Goal: Book appointment/travel/reservation

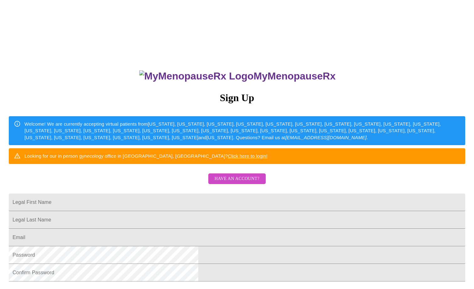
click at [217, 183] on span "Have an account?" at bounding box center [237, 179] width 45 height 8
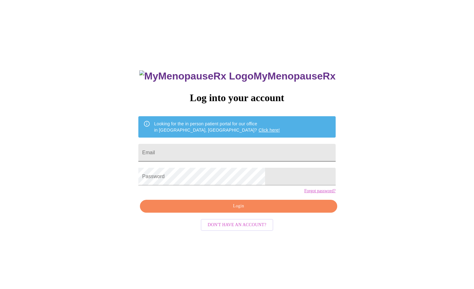
click at [220, 147] on input "Email" at bounding box center [236, 153] width 197 height 18
type input "rdrfsp@gmail.com"
click at [214, 210] on span "Login" at bounding box center [238, 206] width 183 height 8
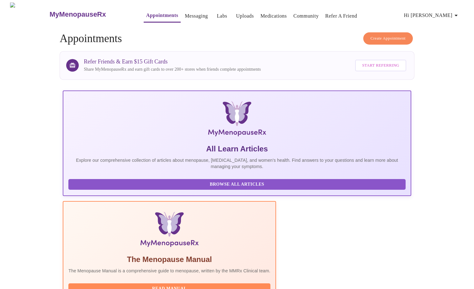
click at [371, 35] on span "Create Appointment" at bounding box center [388, 38] width 35 height 7
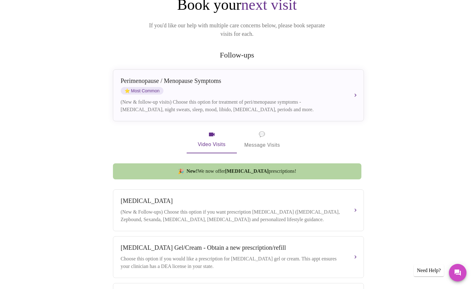
scroll to position [90, 0]
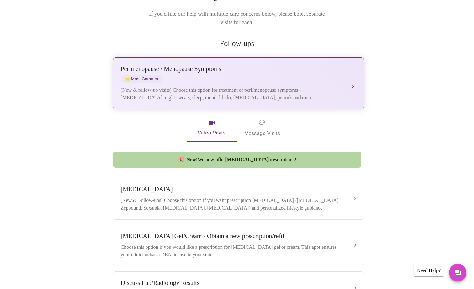
click at [353, 74] on button "Perimenopause / Menopause Symptoms ⭐ Most Common (New & follow-up visits) Choos…" at bounding box center [238, 83] width 251 height 52
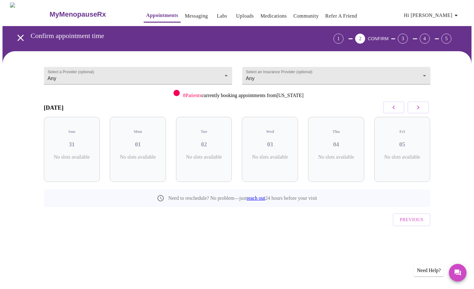
scroll to position [0, 0]
click at [218, 154] on p "5 Slots Left ( 42 Total)" at bounding box center [206, 160] width 23 height 12
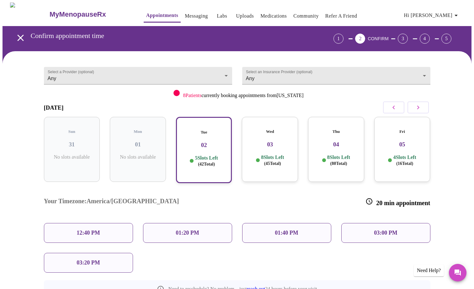
click at [277, 154] on p "8 Slots Left ( 45 Total)" at bounding box center [272, 160] width 23 height 12
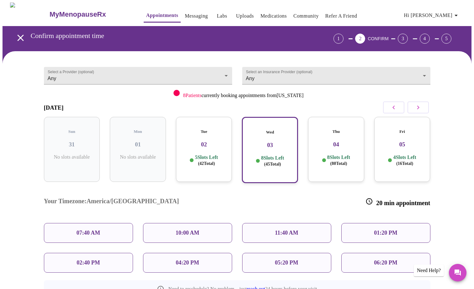
click at [103, 223] on div "07:40 AM" at bounding box center [88, 233] width 89 height 20
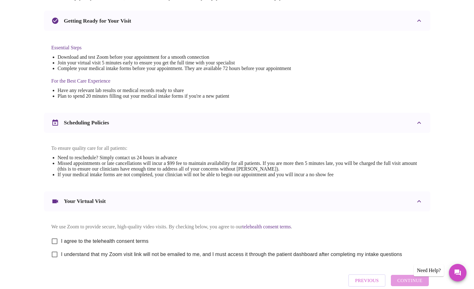
scroll to position [166, 0]
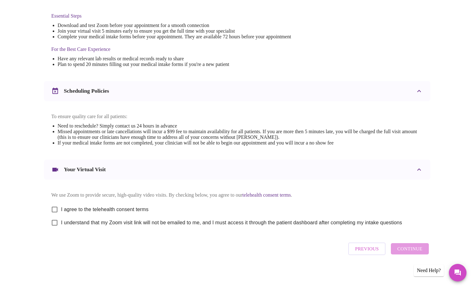
click at [55, 206] on input "I agree to the telehealth consent terms" at bounding box center [54, 209] width 13 height 13
checkbox input "true"
click at [53, 222] on input "I understand that my Zoom visit link will not be emailed to me, and I must acce…" at bounding box center [54, 222] width 13 height 13
checkbox input "true"
click at [407, 252] on span "Continue" at bounding box center [409, 248] width 25 height 8
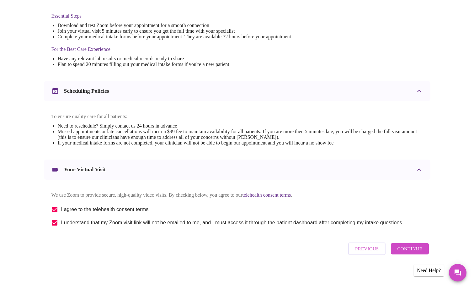
scroll to position [0, 0]
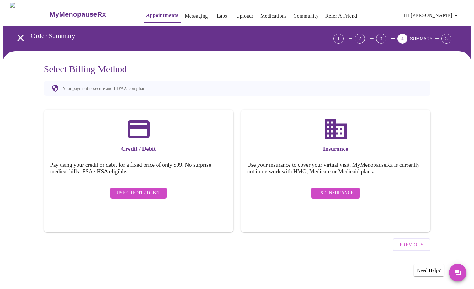
click at [333, 189] on span "Use Insurance" at bounding box center [336, 193] width 36 height 8
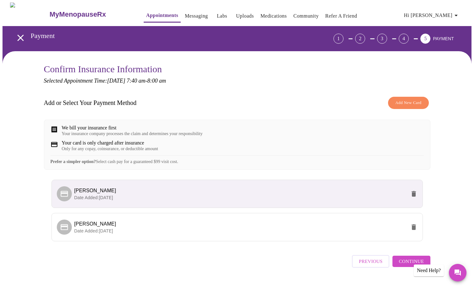
click at [403, 265] on span "Continue" at bounding box center [411, 261] width 25 height 8
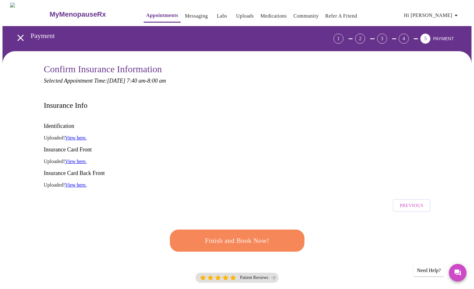
click at [243, 235] on span "Finish and Book Now!" at bounding box center [237, 241] width 116 height 12
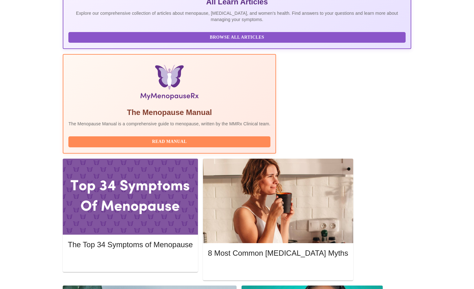
scroll to position [148, 0]
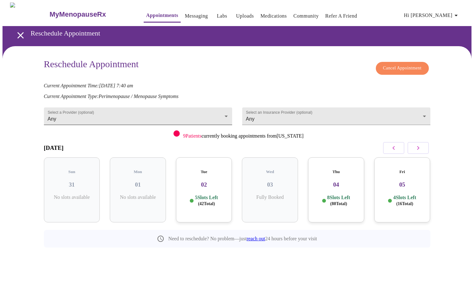
click at [222, 115] on body "MyMenopauseRx Appointments Messaging Labs Uploads Medications Community Refer a…" at bounding box center [237, 139] width 469 height 273
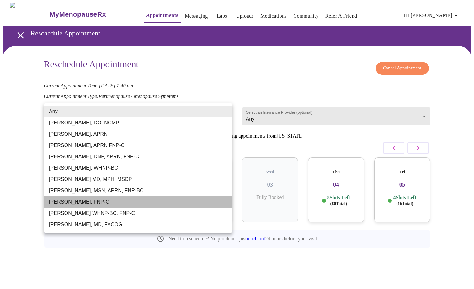
click at [150, 202] on li "[PERSON_NAME], FNP-C" at bounding box center [138, 201] width 188 height 11
type input "[PERSON_NAME], FNP-C"
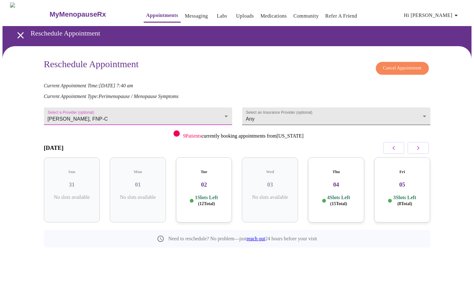
click at [405, 120] on body "MyMenopauseRx Appointments Messaging Labs Uploads Medications Community Refer a…" at bounding box center [237, 139] width 469 height 273
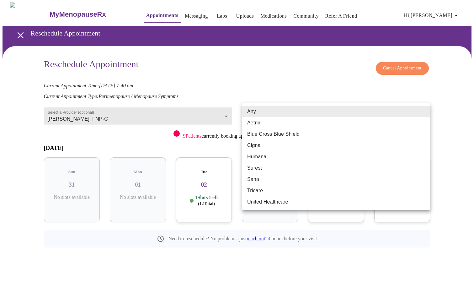
click at [397, 126] on li "Aetna" at bounding box center [336, 122] width 188 height 11
type input "Aetna"
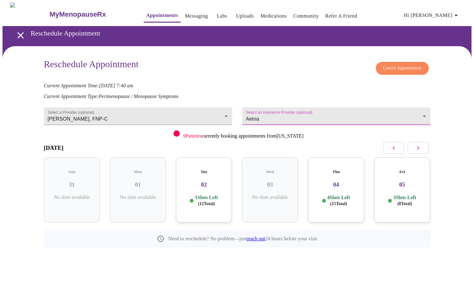
click at [221, 205] on div "Tue 02 1 Slots Left ( 12 Total)" at bounding box center [204, 189] width 56 height 65
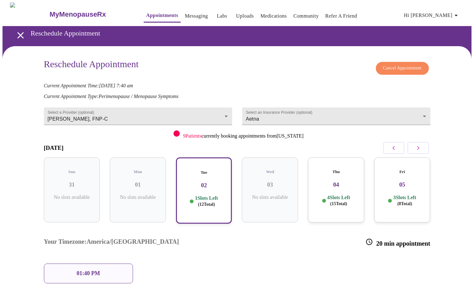
click at [343, 201] on span "( 15 Total)" at bounding box center [338, 203] width 17 height 5
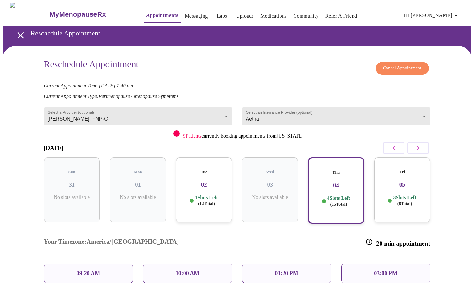
click at [412, 194] on p "3 Slots Left ( 8 Total)" at bounding box center [404, 200] width 23 height 12
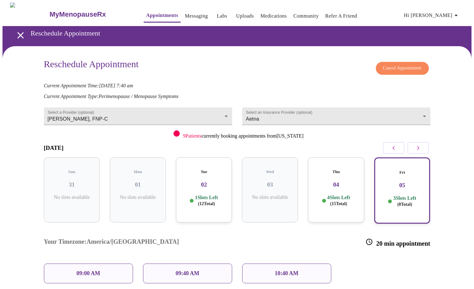
click at [347, 194] on p "4 Slots Left ( 15 Total)" at bounding box center [338, 200] width 23 height 12
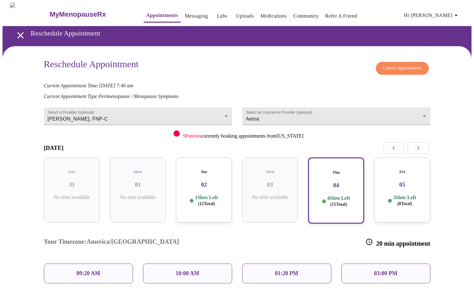
click at [431, 193] on div "Fri 05 3 Slots Left ( 8 Total)" at bounding box center [402, 190] width 66 height 76
click at [404, 194] on p "3 Slots Left ( 8 Total)" at bounding box center [404, 200] width 23 height 12
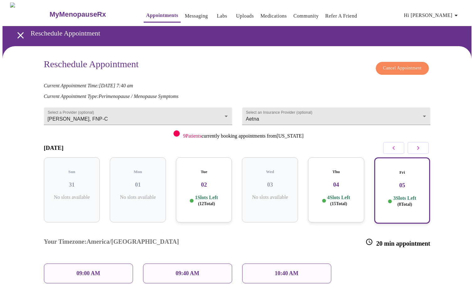
click at [280, 263] on div "10:40 AM" at bounding box center [286, 273] width 89 height 20
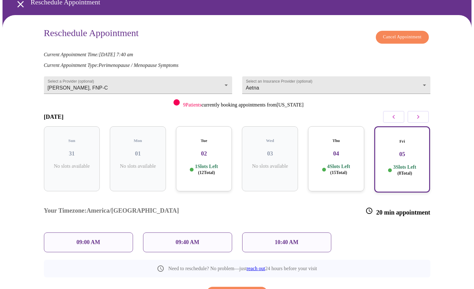
scroll to position [50, 0]
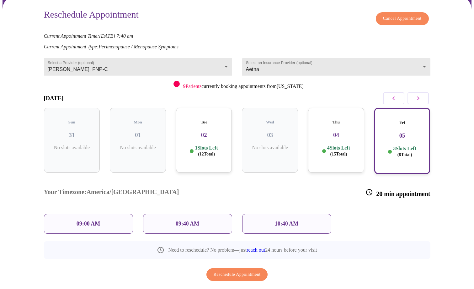
click at [292, 220] on p "10:40 AM" at bounding box center [287, 223] width 24 height 7
click at [97, 220] on p "09:00 AM" at bounding box center [89, 223] width 24 height 7
click at [281, 220] on p "10:40 AM" at bounding box center [287, 223] width 24 height 7
click at [80, 214] on div "09:00 AM" at bounding box center [88, 224] width 89 height 20
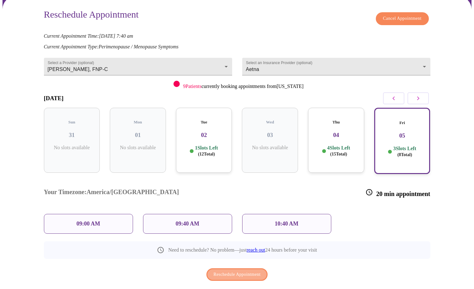
click at [232, 270] on span "Reschedule Appointment" at bounding box center [237, 274] width 47 height 8
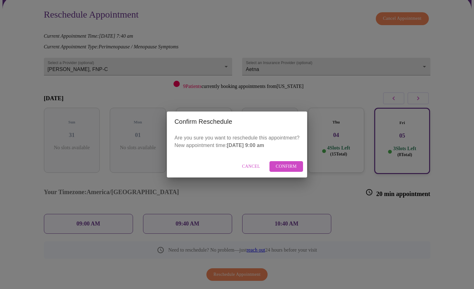
click at [281, 166] on span "Confirm" at bounding box center [286, 167] width 21 height 8
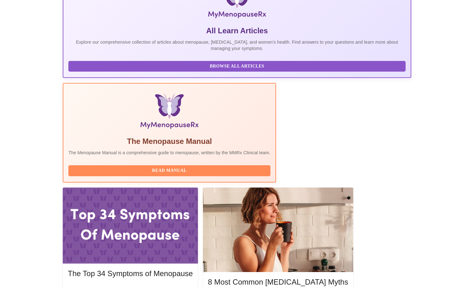
scroll to position [162, 0]
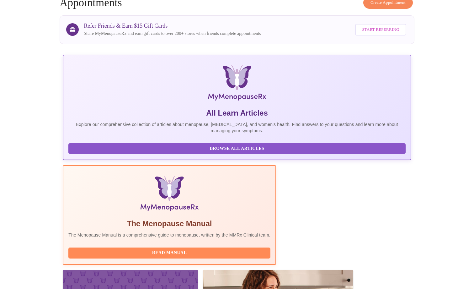
scroll to position [0, 0]
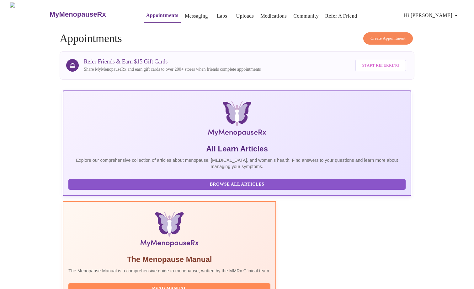
click at [455, 15] on icon "button" at bounding box center [456, 16] width 8 height 8
click at [438, 49] on li "Log out" at bounding box center [445, 46] width 29 height 11
